Goal: Transaction & Acquisition: Obtain resource

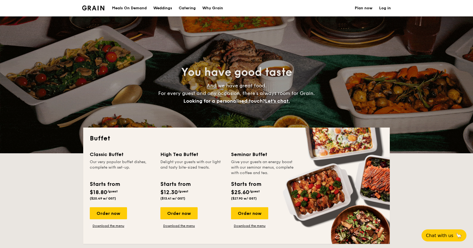
select select
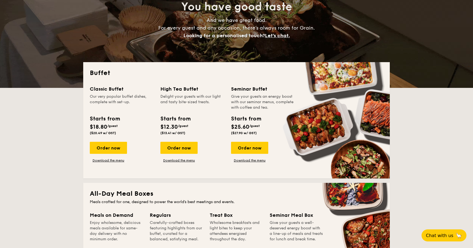
scroll to position [71, 0]
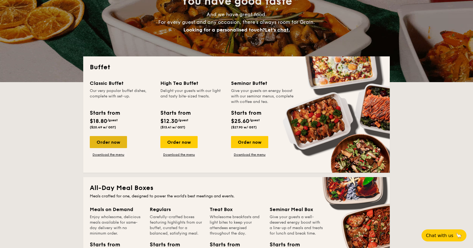
click at [111, 140] on div "Order now" at bounding box center [108, 142] width 37 height 12
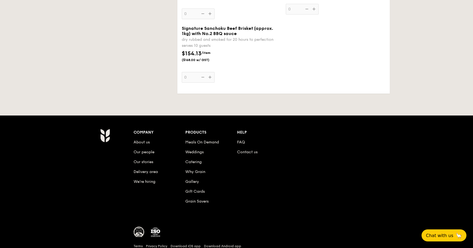
scroll to position [742, 0]
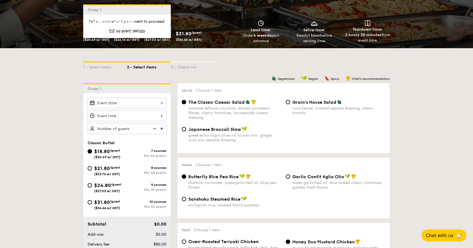
select select
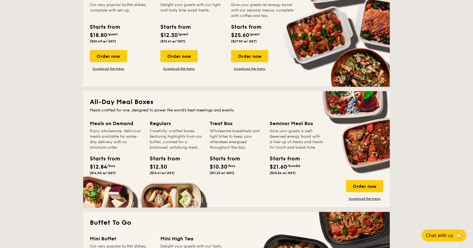
scroll to position [161, 0]
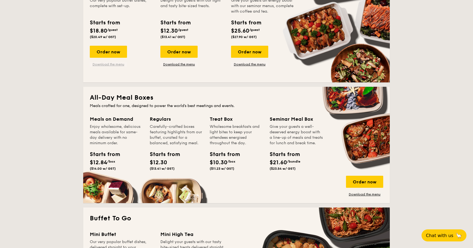
click at [118, 62] on link "Download the menu" at bounding box center [108, 64] width 37 height 4
